Goal: Check status: Check status

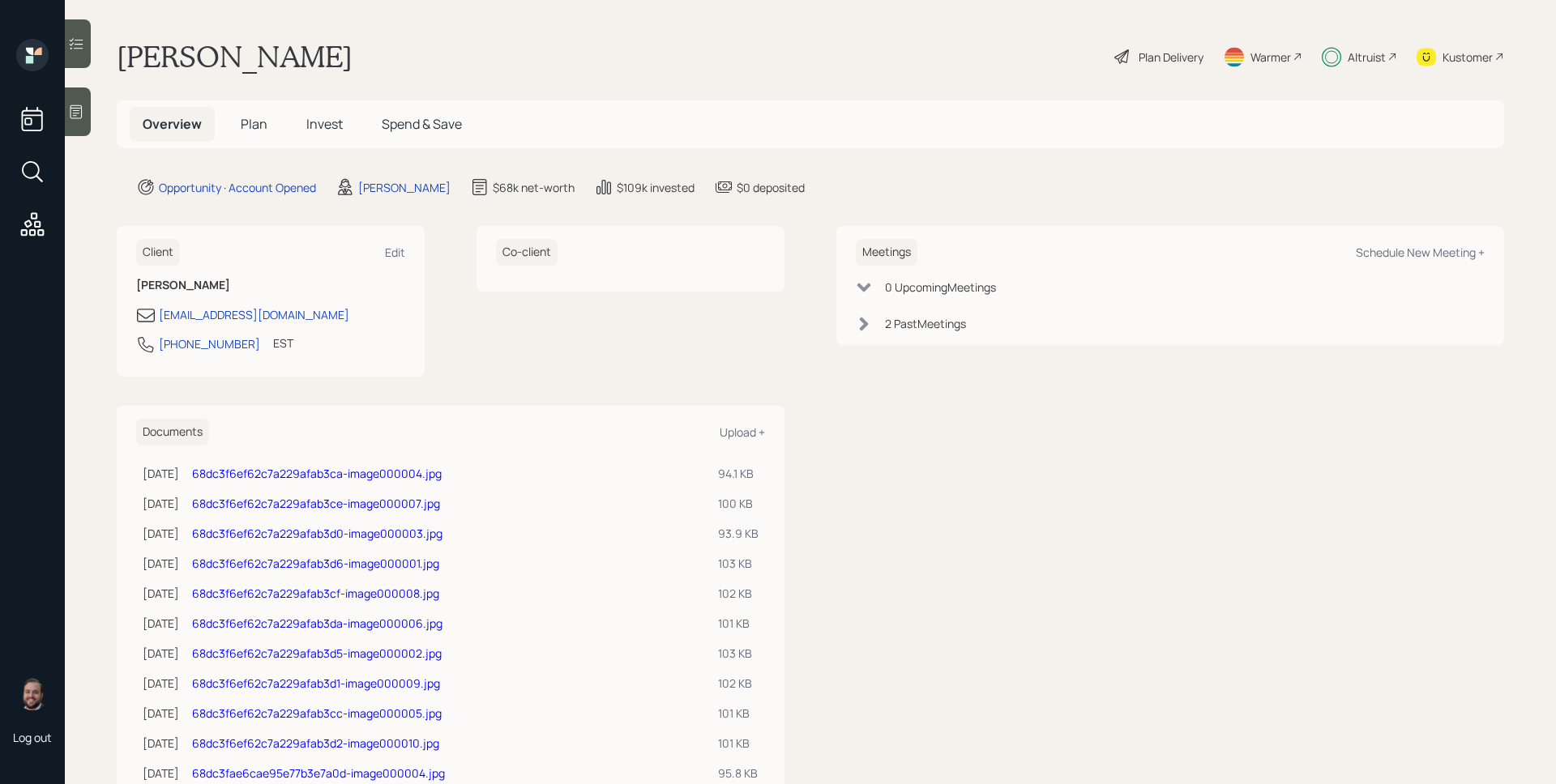
click at [317, 127] on span "Invest" at bounding box center [324, 123] width 36 height 18
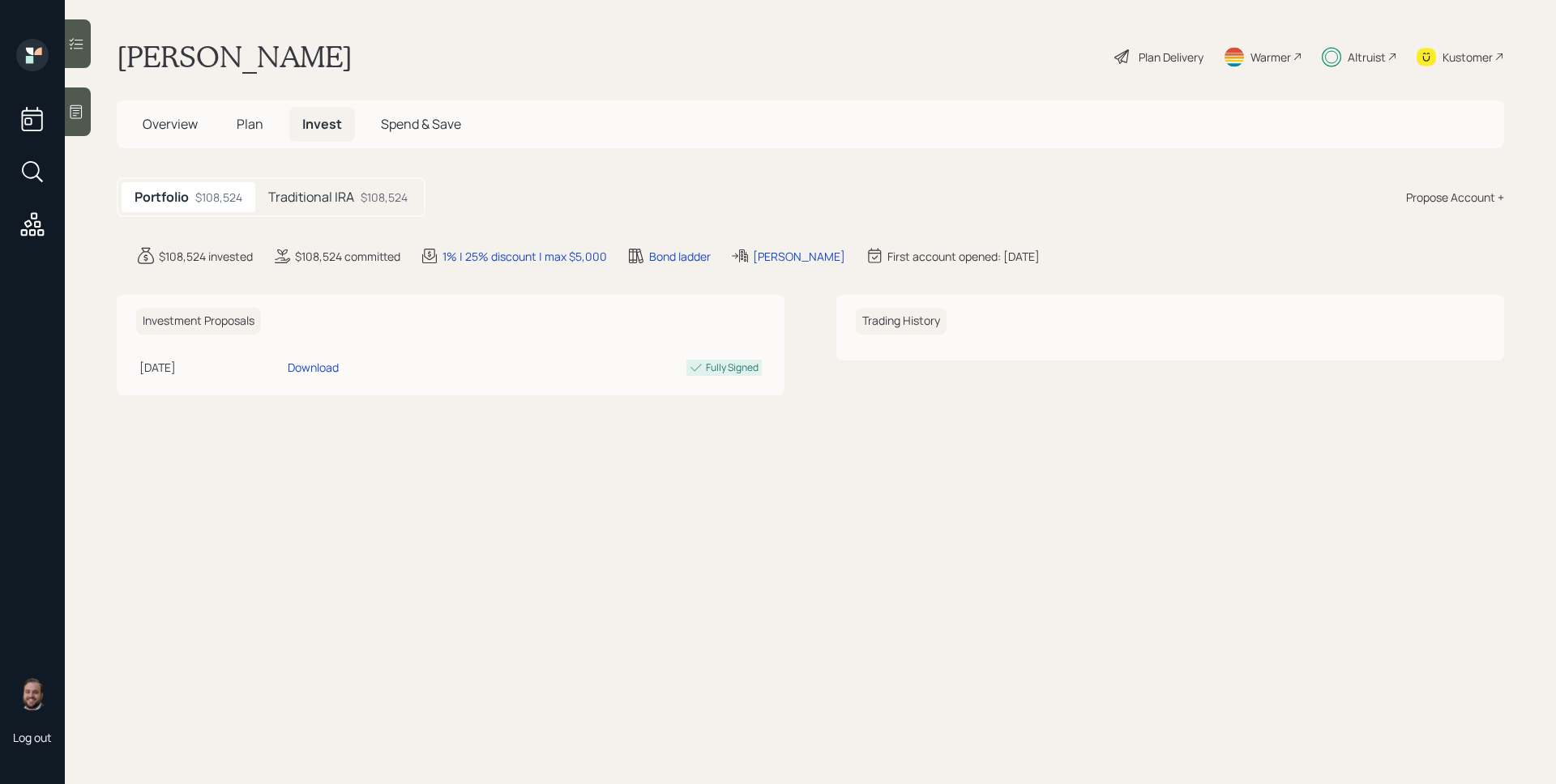
click at [357, 203] on div "Traditional IRA $108,524" at bounding box center [338, 197] width 166 height 30
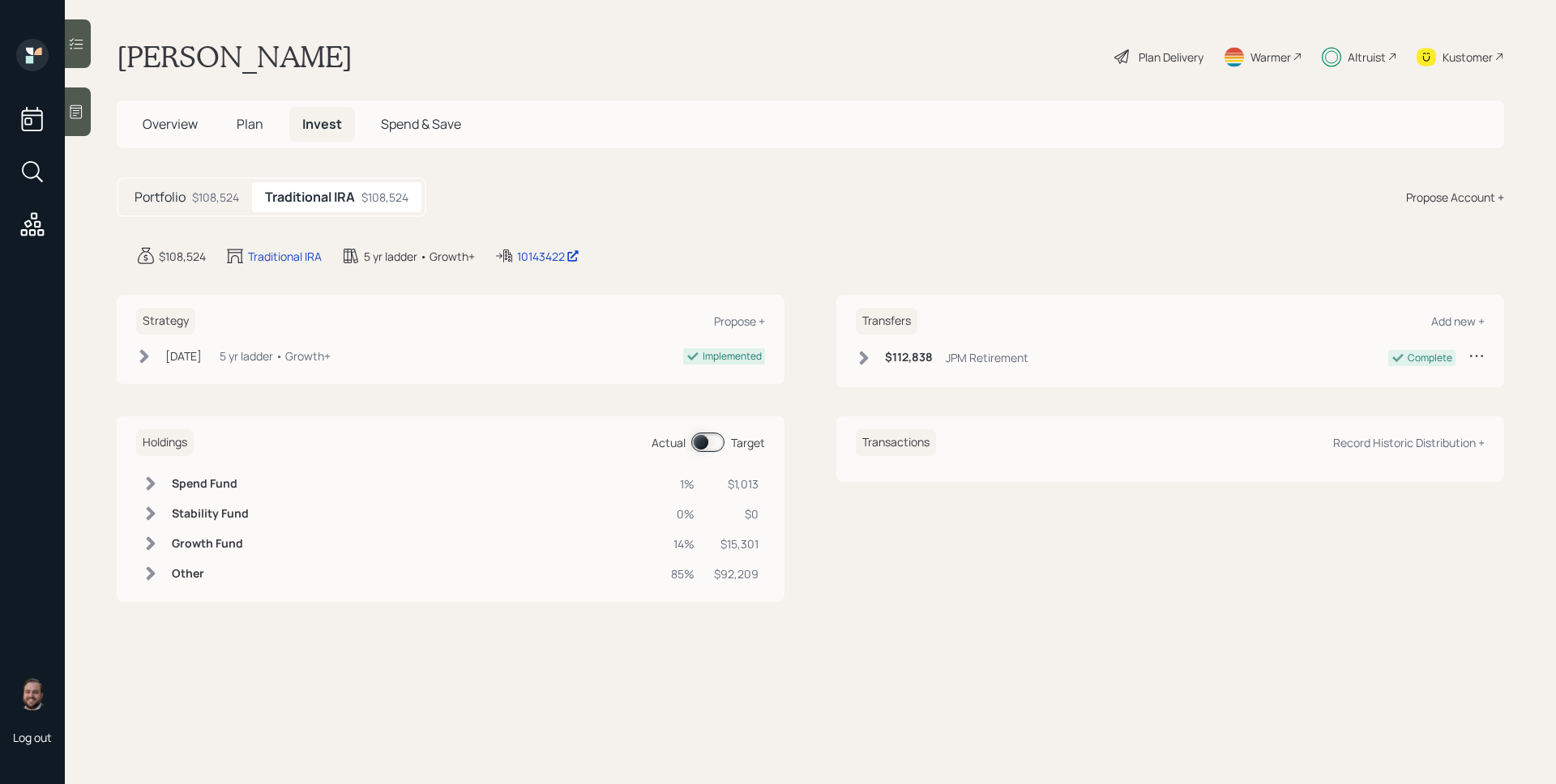
click at [709, 439] on span at bounding box center [708, 442] width 33 height 19
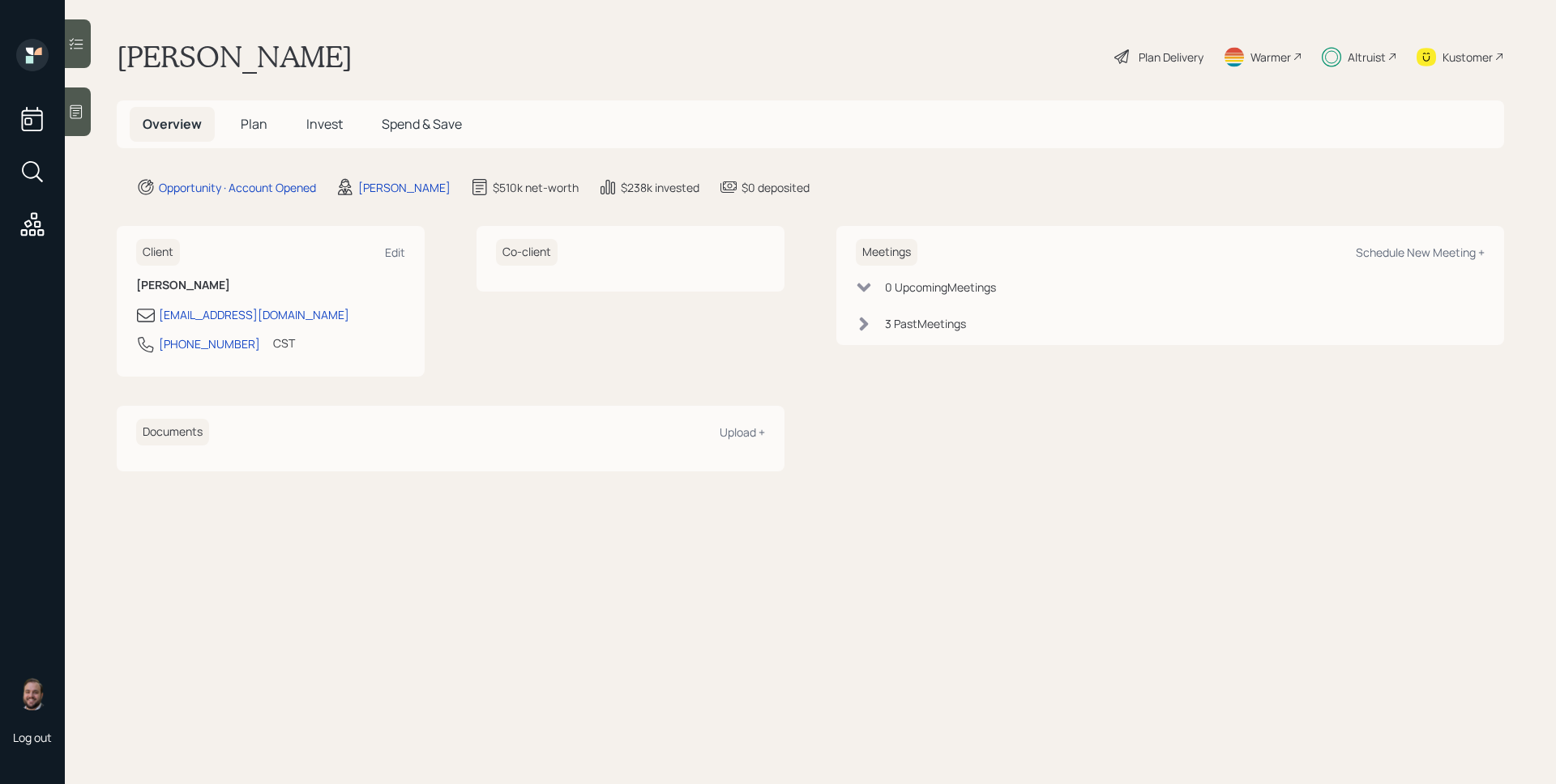
click at [332, 127] on span "Invest" at bounding box center [324, 123] width 36 height 18
